Goal: Task Accomplishment & Management: Manage account settings

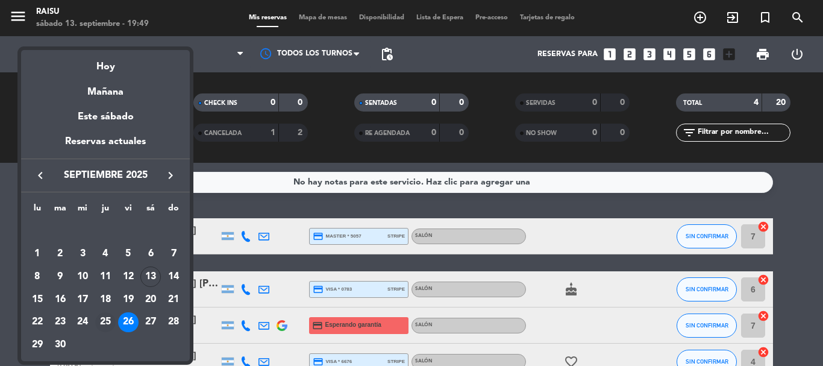
click at [98, 325] on div "25" at bounding box center [105, 322] width 20 height 20
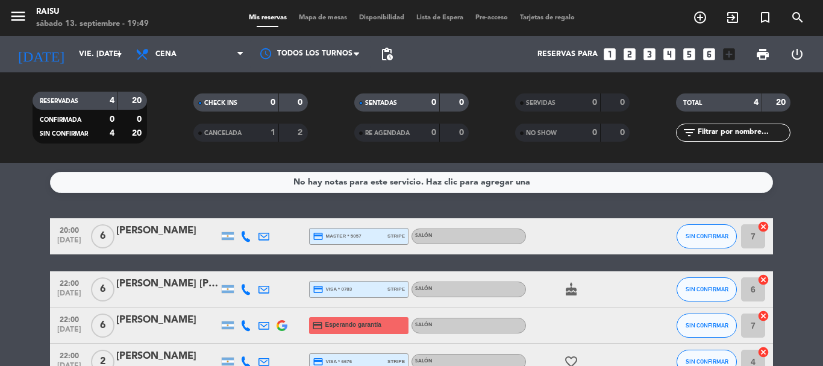
type input "[DEMOGRAPHIC_DATA] [DATE]"
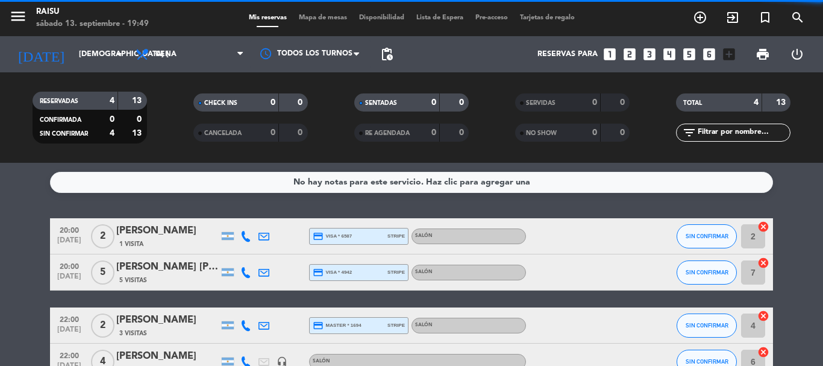
scroll to position [74, 0]
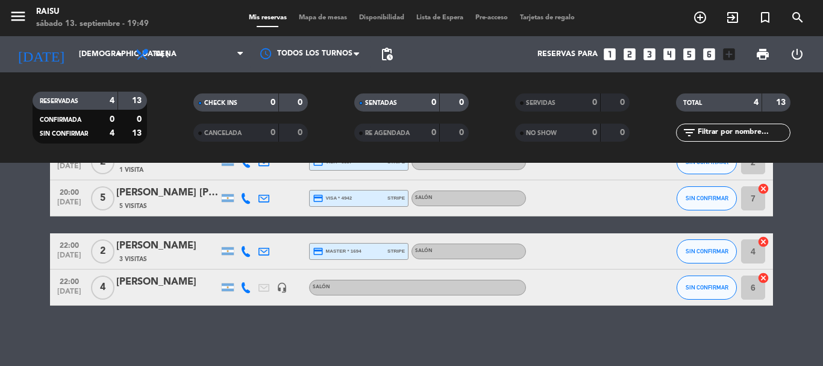
click at [155, 281] on div "[PERSON_NAME]" at bounding box center [167, 282] width 102 height 16
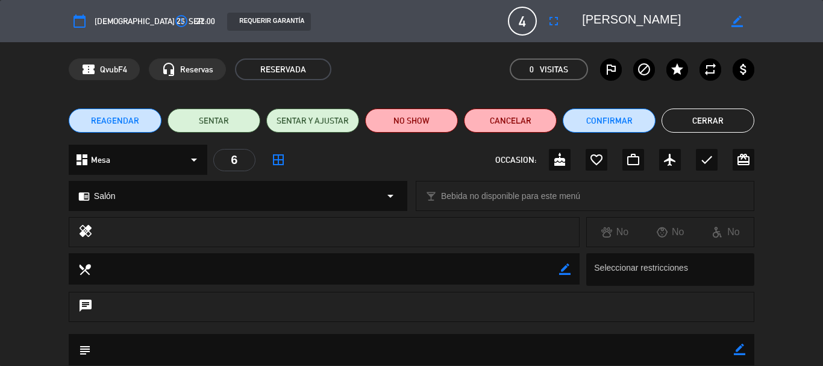
click at [114, 127] on button "REAGENDAR" at bounding box center [115, 120] width 93 height 24
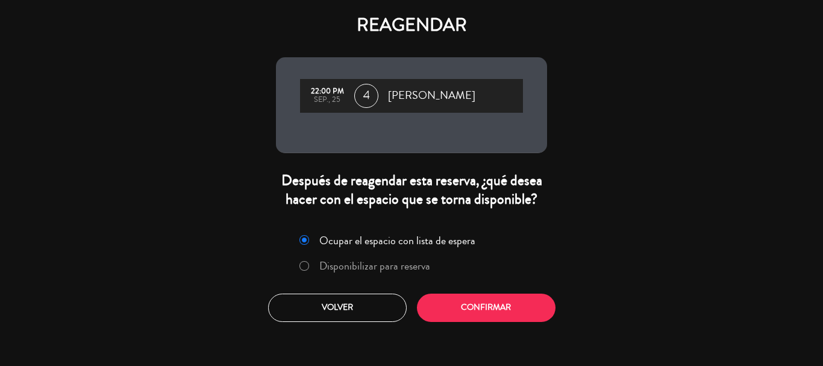
click at [328, 271] on label "Disponibilizar para reserva" at bounding box center [374, 265] width 111 height 11
click at [479, 315] on button "Confirmar" at bounding box center [486, 308] width 139 height 28
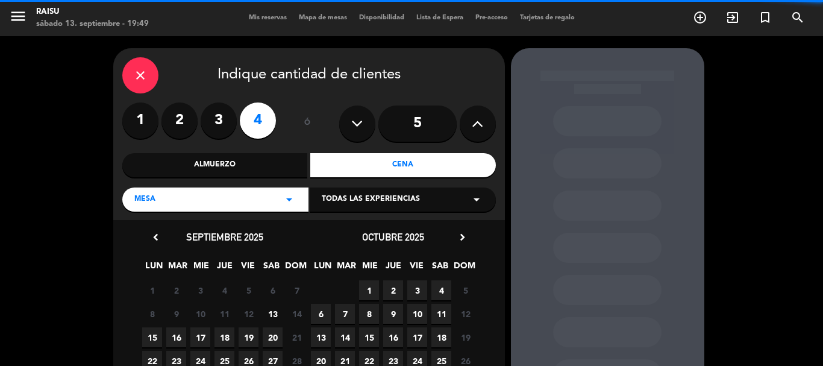
click at [376, 167] on div "Cena" at bounding box center [403, 165] width 186 height 24
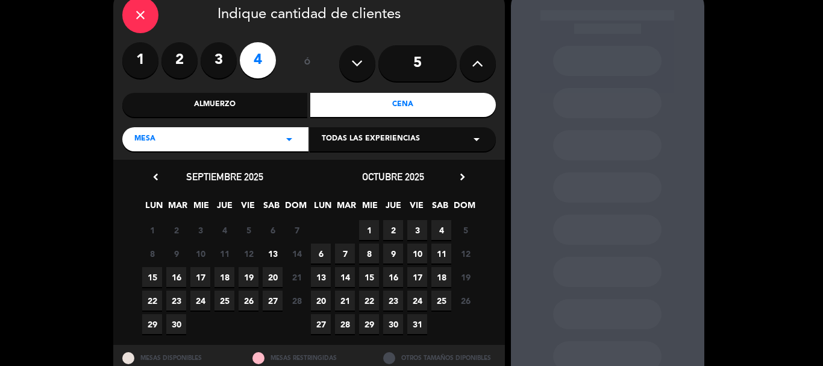
scroll to position [102, 0]
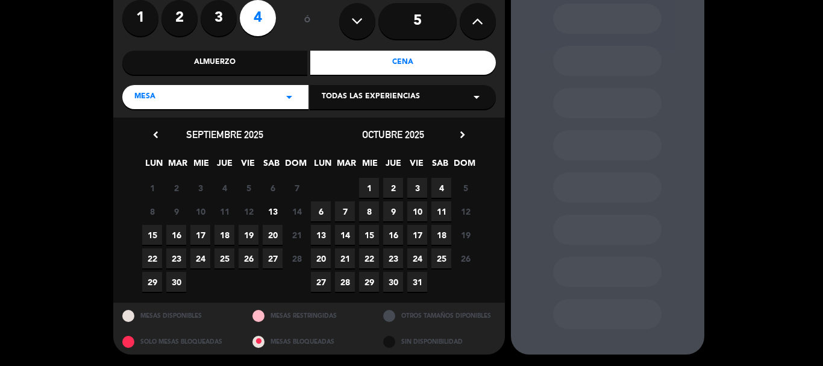
click at [251, 262] on span "26" at bounding box center [249, 258] width 20 height 20
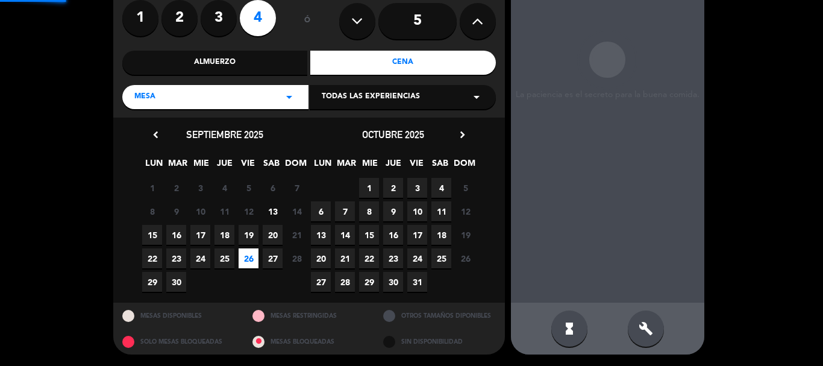
scroll to position [48, 0]
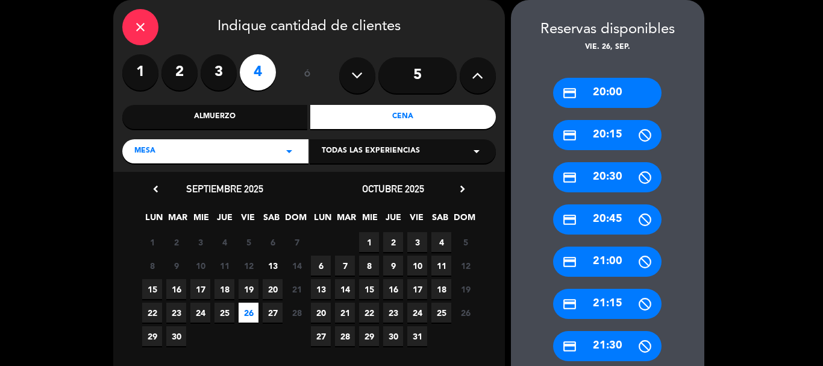
click at [612, 105] on div "credit_card 20:00" at bounding box center [607, 93] width 108 height 30
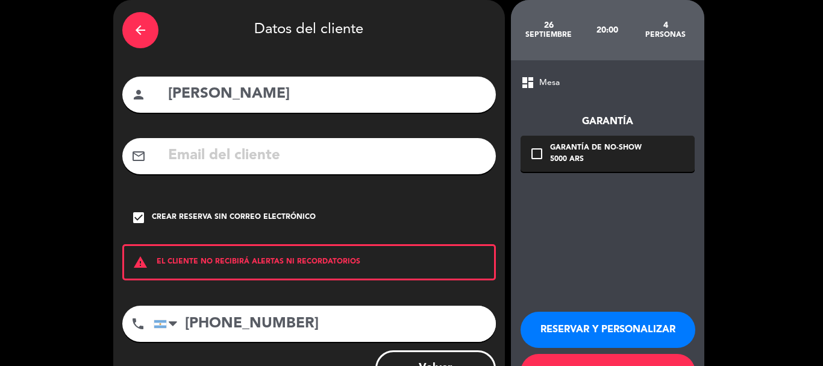
scroll to position [99, 0]
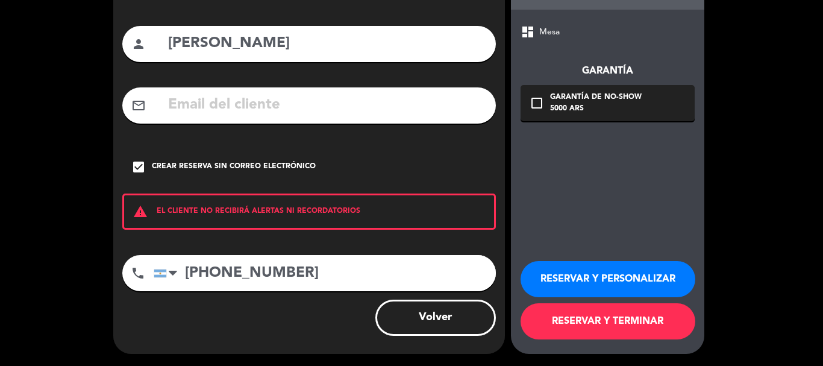
click at [645, 318] on button "RESERVAR Y TERMINAR" at bounding box center [608, 321] width 175 height 36
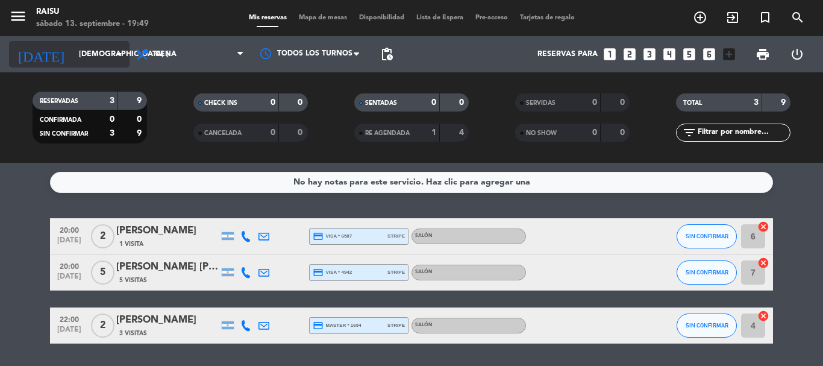
click at [119, 49] on icon "arrow_drop_down" at bounding box center [119, 54] width 14 height 14
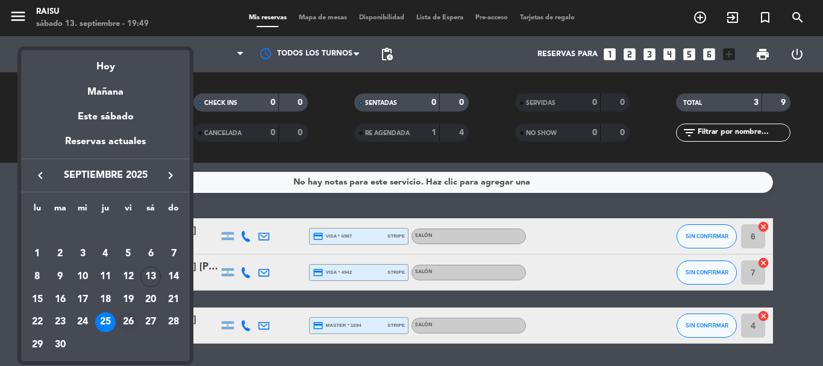
click at [124, 323] on div "26" at bounding box center [128, 322] width 20 height 20
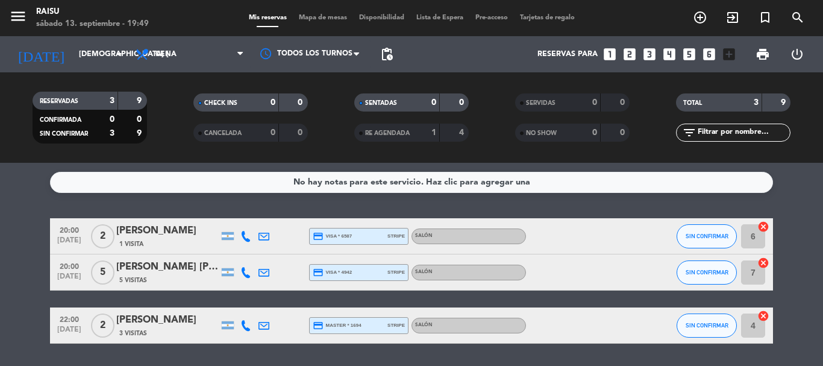
type input "vie. [DATE]"
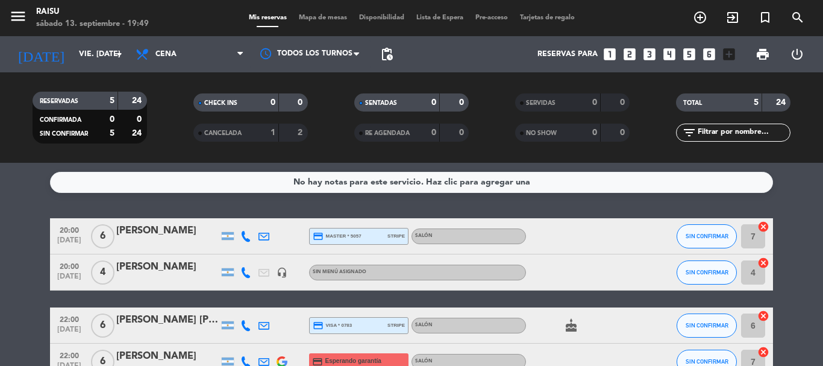
click at [157, 264] on div "[PERSON_NAME]" at bounding box center [167, 267] width 102 height 16
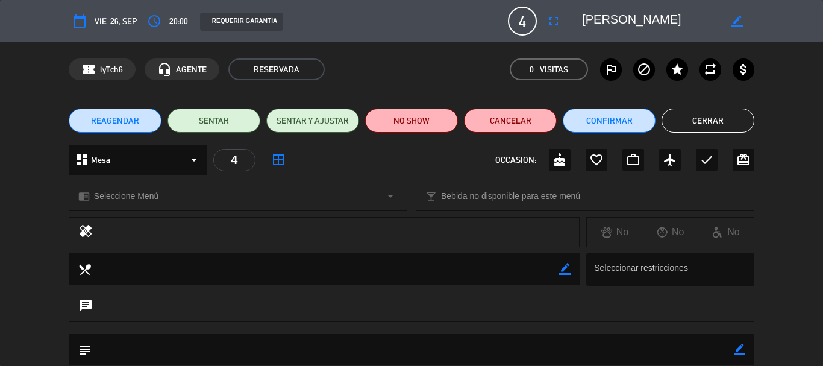
click at [119, 192] on span "Seleccione Menú" at bounding box center [126, 196] width 64 height 14
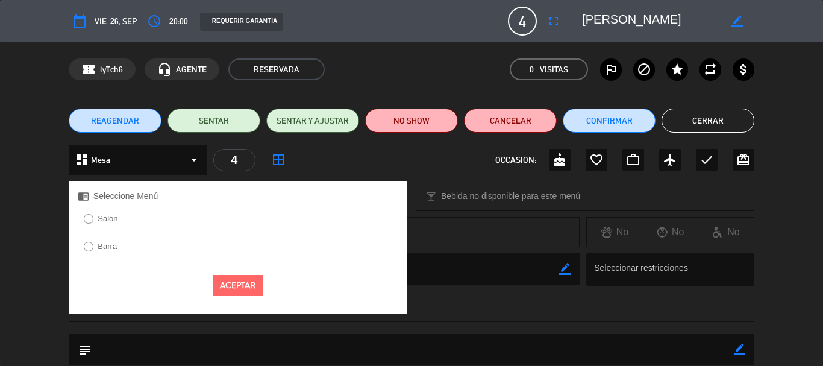
click at [111, 220] on label "Salón" at bounding box center [108, 219] width 20 height 8
click at [249, 284] on button "Aceptar" at bounding box center [238, 285] width 50 height 21
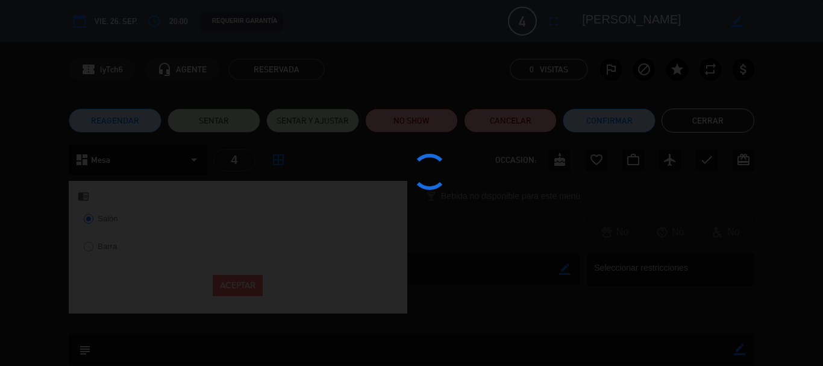
click at [725, 122] on div at bounding box center [411, 183] width 823 height 366
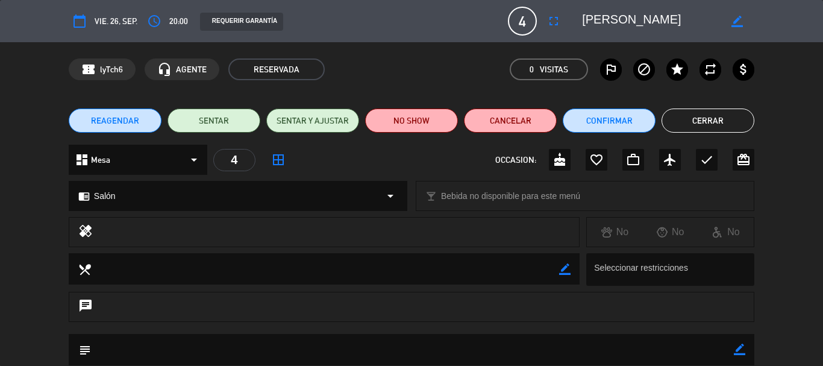
click at [725, 122] on button "Cerrar" at bounding box center [708, 120] width 93 height 24
